Goal: Find specific page/section: Find specific page/section

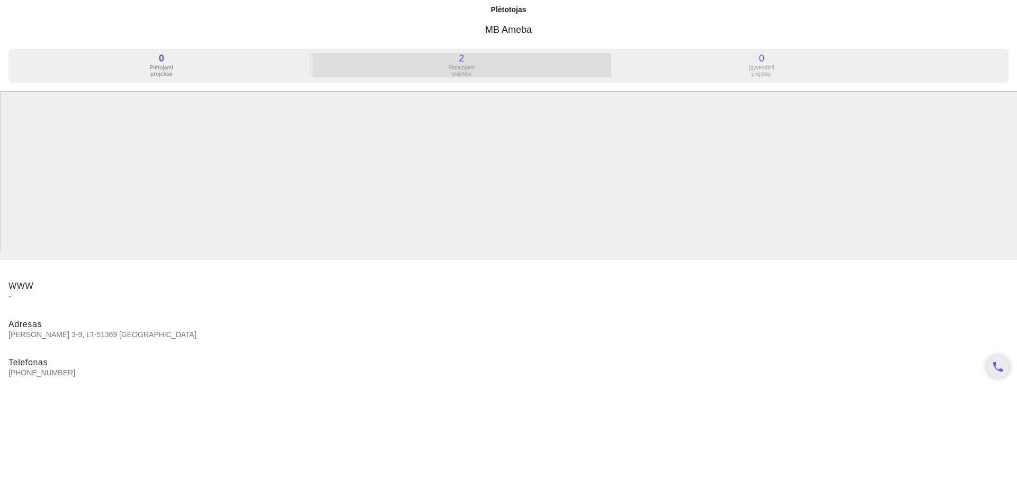
click at [459, 72] on div "Planuojami projektai" at bounding box center [462, 71] width 298 height 13
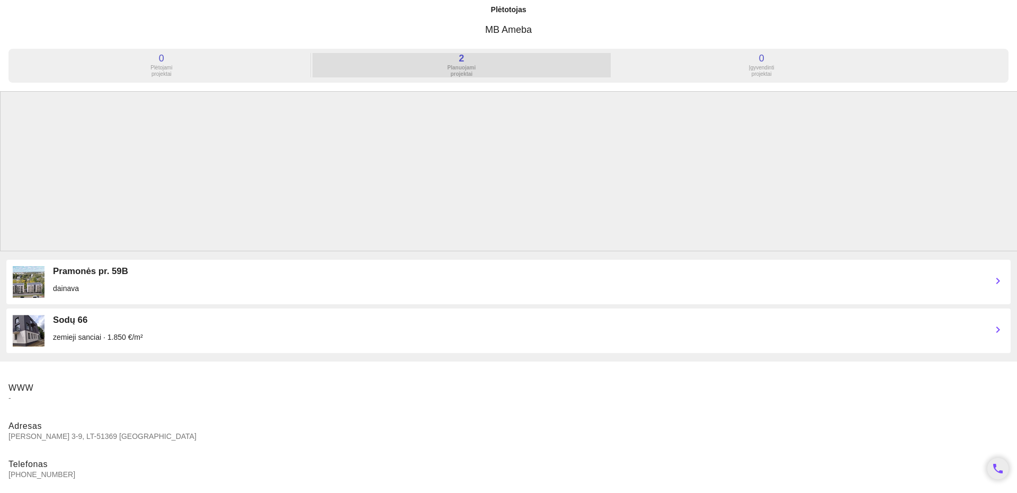
click at [456, 60] on div "2" at bounding box center [462, 58] width 298 height 11
